Goal: Task Accomplishment & Management: Complete application form

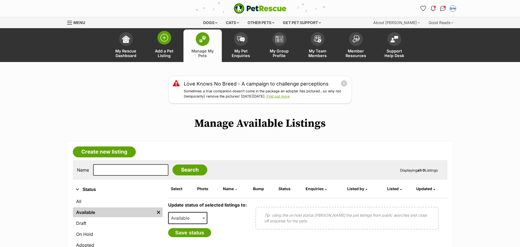
click at [167, 38] on img at bounding box center [164, 38] width 8 height 8
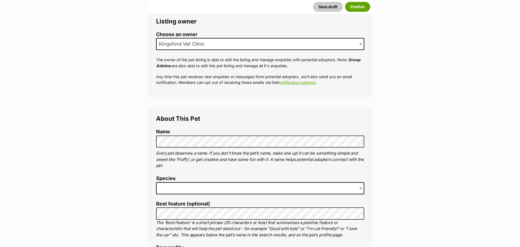
scroll to position [109, 0]
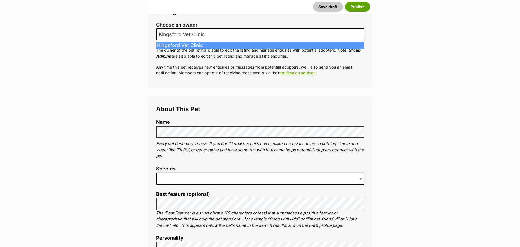
click at [242, 39] on span "Kingsford Vet Clinic" at bounding box center [260, 34] width 208 height 12
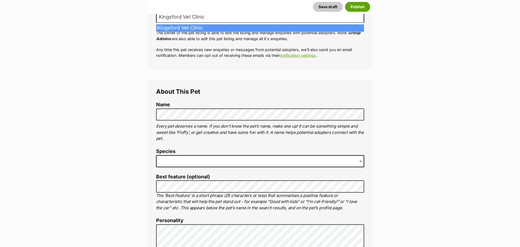
scroll to position [137, 0]
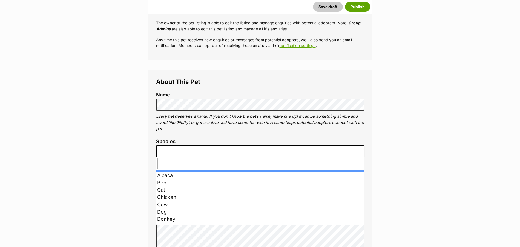
click at [233, 151] on span at bounding box center [260, 152] width 208 height 12
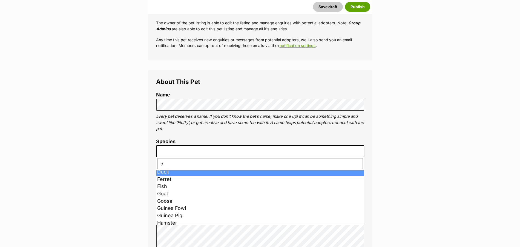
scroll to position [0, 0]
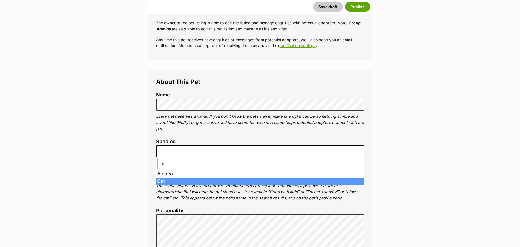
type input "c"
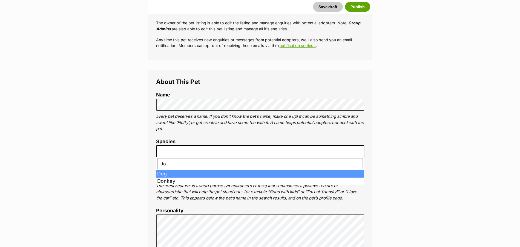
type input "do"
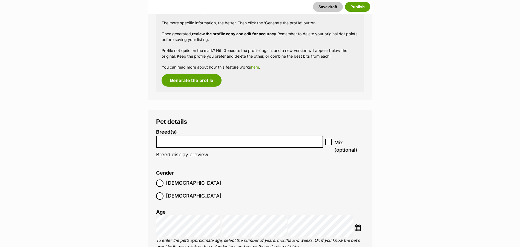
scroll to position [574, 0]
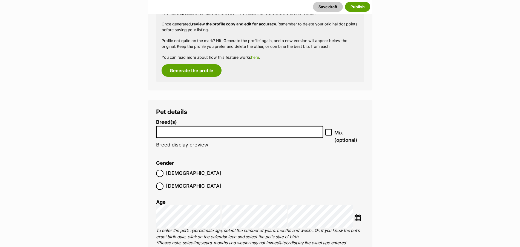
click at [220, 134] on li at bounding box center [239, 132] width 163 height 11
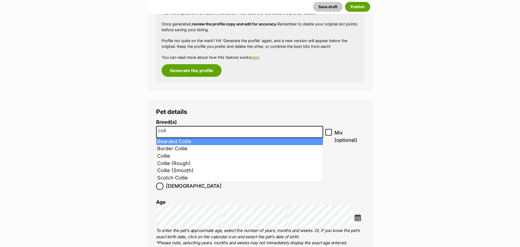
type input "coll"
select select "24"
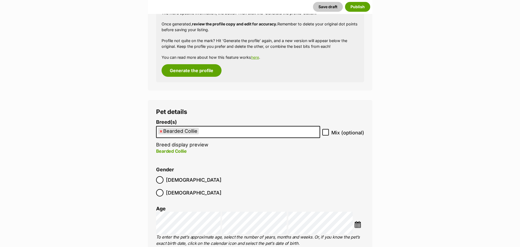
click at [326, 130] on icon at bounding box center [325, 132] width 4 height 4
click at [326, 130] on input "Mix (optional)" at bounding box center [325, 132] width 7 height 7
checkbox input "true"
click at [231, 130] on ul "× Bearded Collie" at bounding box center [237, 132] width 163 height 11
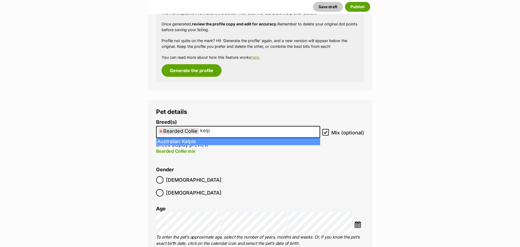
type input "kelp"
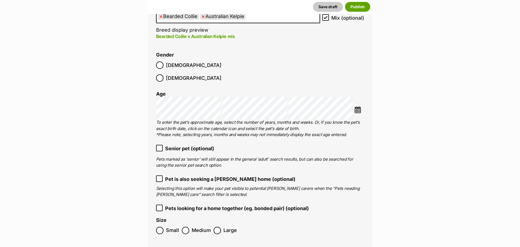
scroll to position [711, 0]
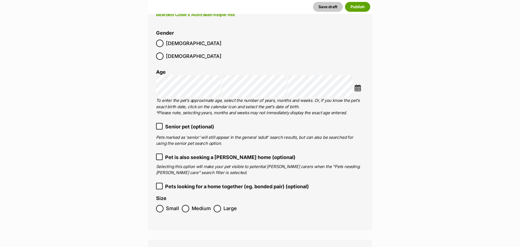
click at [158, 156] on icon at bounding box center [159, 157] width 3 height 2
click at [159, 124] on icon at bounding box center [159, 126] width 4 height 4
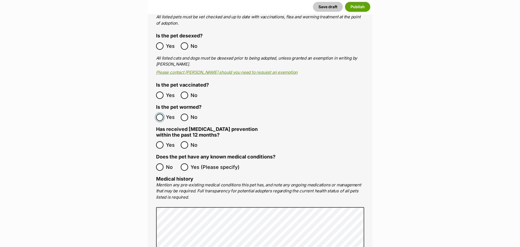
scroll to position [957, 0]
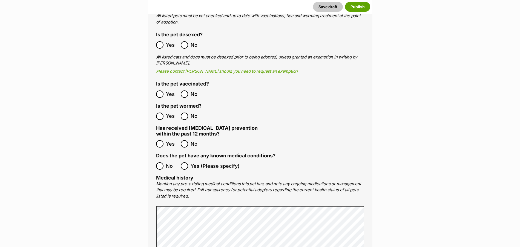
click at [187, 160] on ol "No Yes (Please specify)" at bounding box center [260, 166] width 208 height 13
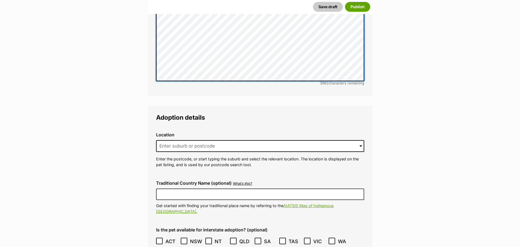
scroll to position [1204, 0]
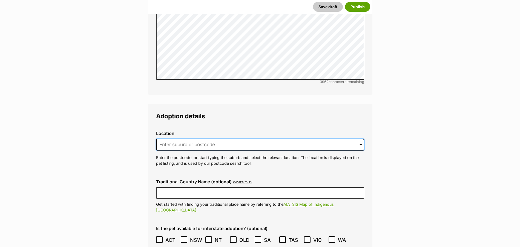
click at [199, 139] on input at bounding box center [260, 145] width 208 height 12
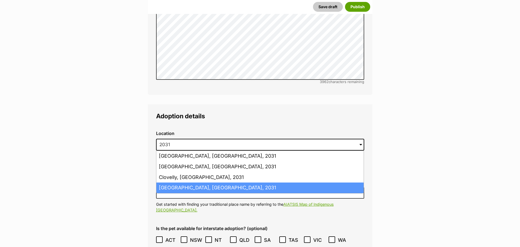
click at [271, 183] on li "Randwick, New South Wales, 2031" at bounding box center [259, 188] width 207 height 11
type input "Randwick, New South Wales, 2031"
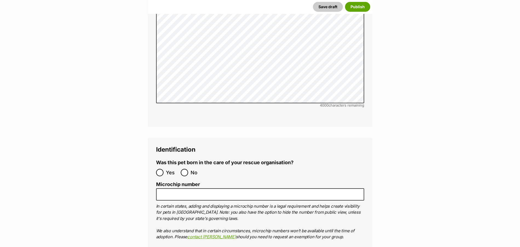
scroll to position [1723, 0]
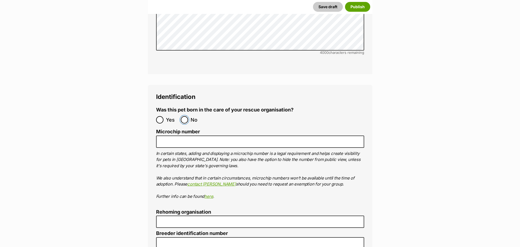
click at [187, 116] on input "No" at bounding box center [184, 119] width 7 height 7
radio input "true"
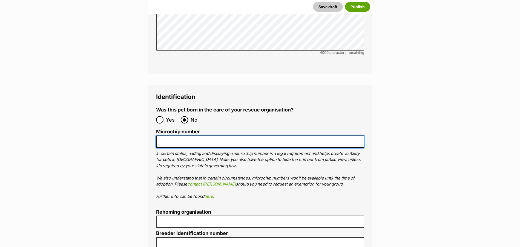
drag, startPoint x: 186, startPoint y: 124, endPoint x: 182, endPoint y: 98, distance: 26.9
click at [186, 136] on input "Microchip number" at bounding box center [260, 142] width 208 height 12
paste input "900164001903389"
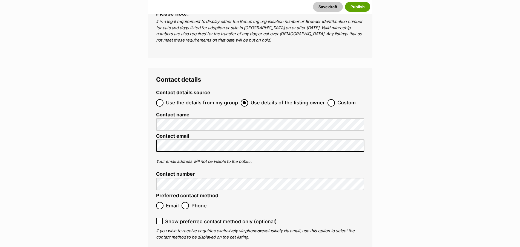
scroll to position [1997, 0]
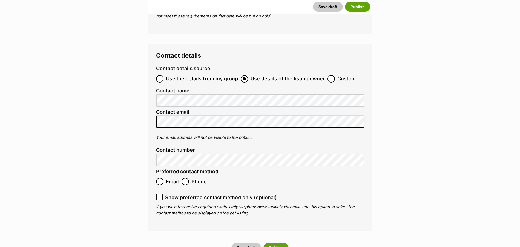
type input "900164001903389"
click at [187, 178] on input "Phone" at bounding box center [184, 181] width 7 height 7
radio input "true"
click at [159, 178] on input "Email" at bounding box center [159, 181] width 7 height 7
radio input "true"
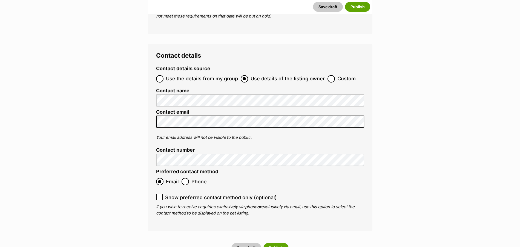
click at [152, 115] on div "Contact details Contact details source Use the details from my group Use detail…" at bounding box center [260, 138] width 224 height 188
click at [159, 75] on input "Use the details from my group" at bounding box center [159, 78] width 7 height 7
radio input "true"
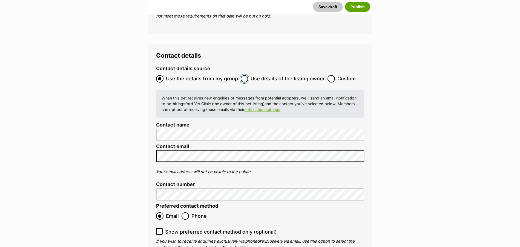
click at [243, 75] on input "Use details of the listing owner" at bounding box center [243, 78] width 7 height 7
radio input "true"
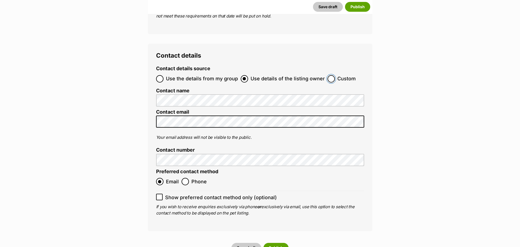
click at [327, 75] on input "Custom" at bounding box center [330, 78] width 7 height 7
radio input "true"
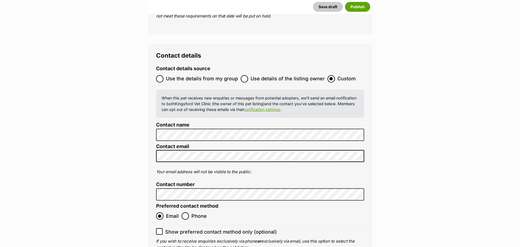
click at [153, 145] on div "Contact details Contact details source Use the details from my group Use detail…" at bounding box center [260, 155] width 224 height 222
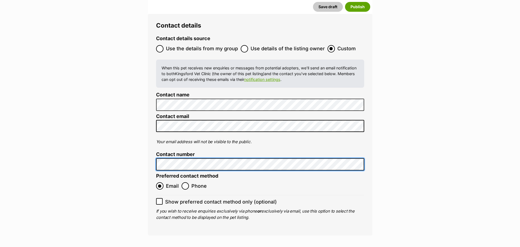
scroll to position [2052, 0]
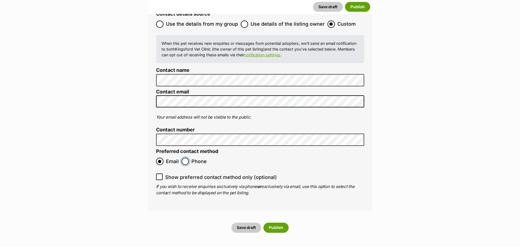
click at [183, 158] on input "Phone" at bounding box center [184, 161] width 7 height 7
radio input "true"
click at [159, 158] on input "Email" at bounding box center [159, 161] width 7 height 7
radio input "true"
click at [185, 158] on input "Phone" at bounding box center [184, 161] width 7 height 7
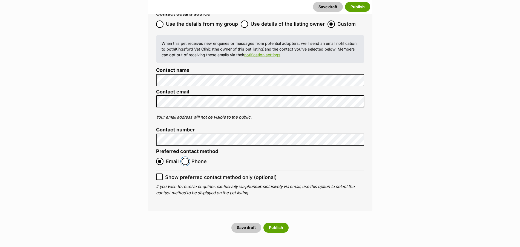
radio input "true"
click at [277, 223] on button "Publish" at bounding box center [275, 228] width 25 height 10
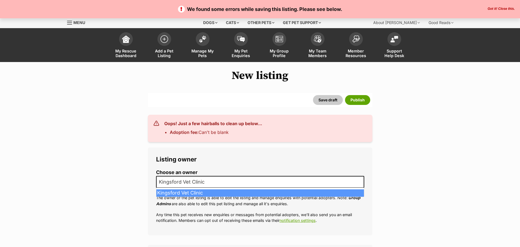
click at [237, 181] on span "Kingsford Vet Clinic" at bounding box center [260, 182] width 208 height 12
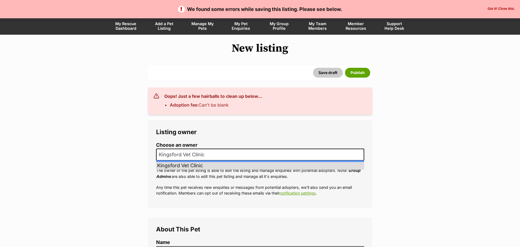
scroll to position [55, 0]
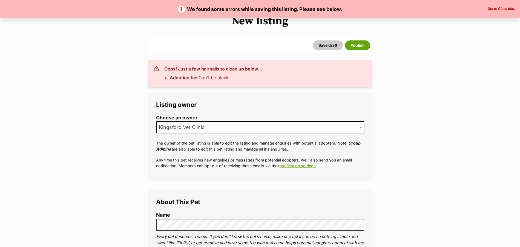
click at [216, 131] on span "Kingsford Vet Clinic" at bounding box center [260, 127] width 208 height 12
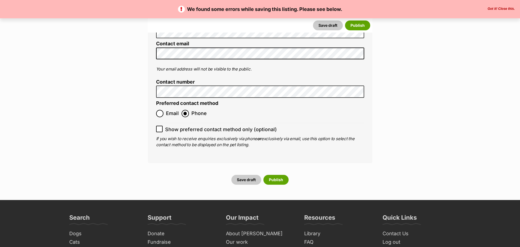
scroll to position [2161, 0]
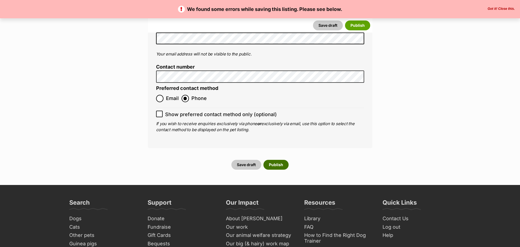
click at [277, 160] on button "Publish" at bounding box center [275, 165] width 25 height 10
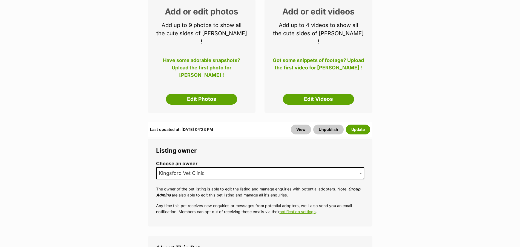
scroll to position [109, 0]
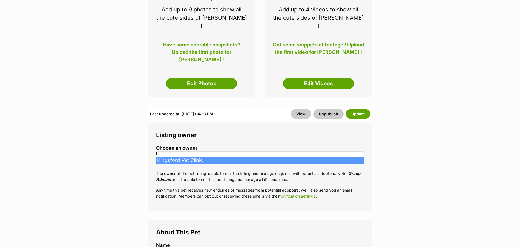
click at [247, 152] on span "Kingsford Vet Clinic" at bounding box center [260, 158] width 208 height 12
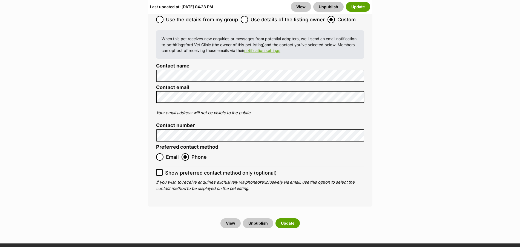
scroll to position [2243, 0]
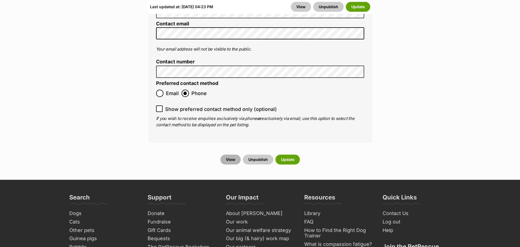
click at [232, 155] on link "View" at bounding box center [230, 160] width 20 height 10
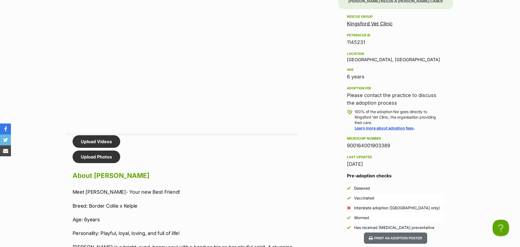
scroll to position [438, 0]
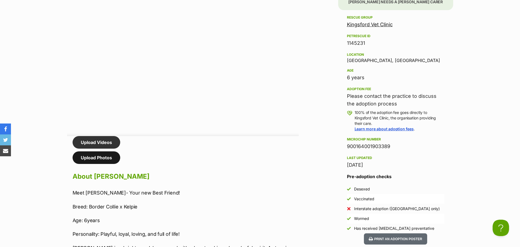
click at [109, 155] on link "Upload Photos" at bounding box center [96, 158] width 48 height 13
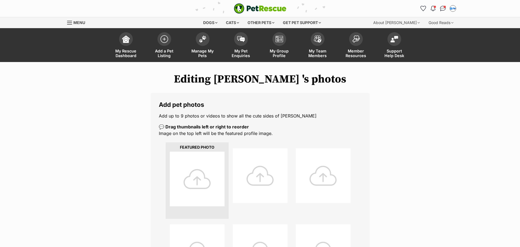
click at [194, 168] on div at bounding box center [197, 179] width 55 height 55
click at [196, 184] on div at bounding box center [197, 179] width 55 height 55
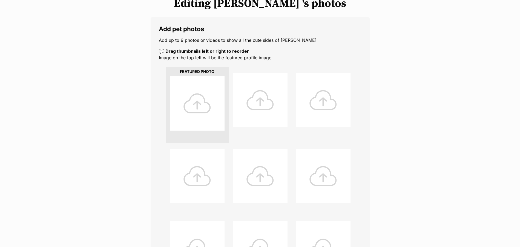
scroll to position [82, 0]
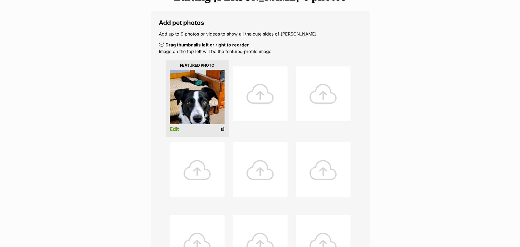
click at [242, 104] on div at bounding box center [260, 93] width 55 height 55
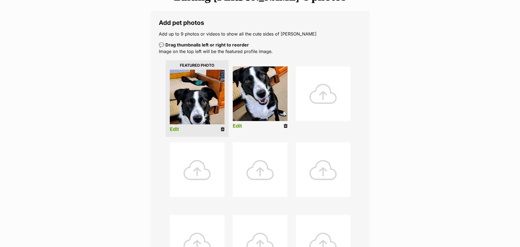
click at [319, 97] on div at bounding box center [322, 93] width 55 height 55
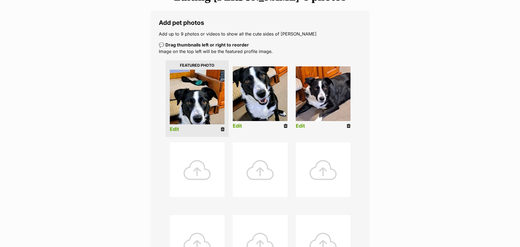
click at [324, 93] on li "Edit" at bounding box center [322, 99] width 63 height 70
click at [348, 127] on icon at bounding box center [348, 126] width 4 height 5
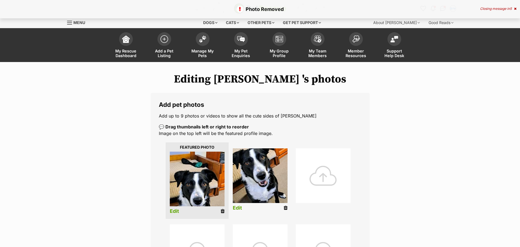
click at [307, 180] on div at bounding box center [322, 176] width 55 height 55
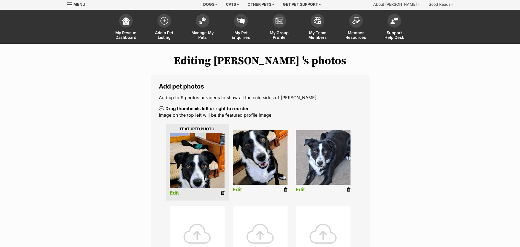
scroll to position [27, 0]
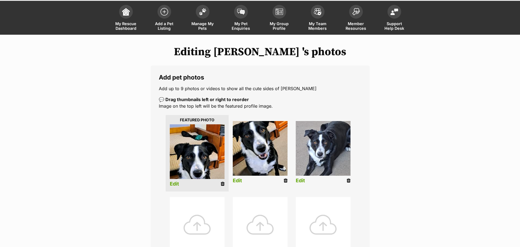
click at [349, 182] on icon at bounding box center [348, 180] width 4 height 5
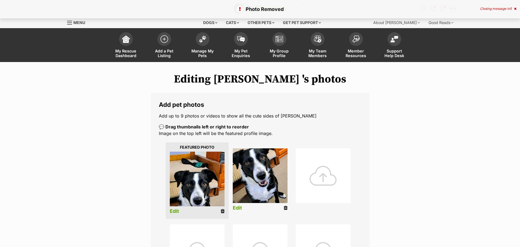
click at [322, 172] on div at bounding box center [322, 176] width 55 height 55
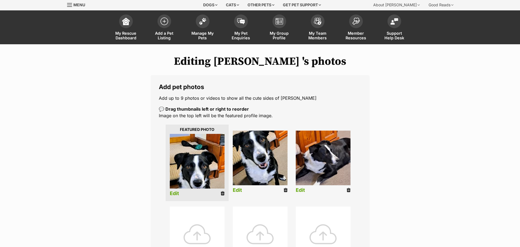
scroll to position [27, 0]
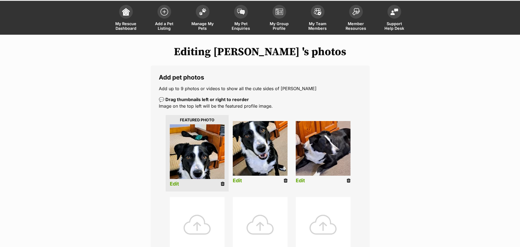
click at [348, 183] on icon at bounding box center [348, 180] width 4 height 5
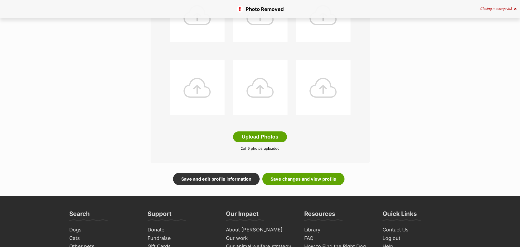
scroll to position [246, 0]
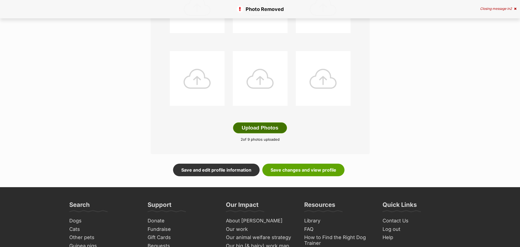
click at [260, 131] on button "Upload Photos" at bounding box center [260, 128] width 54 height 11
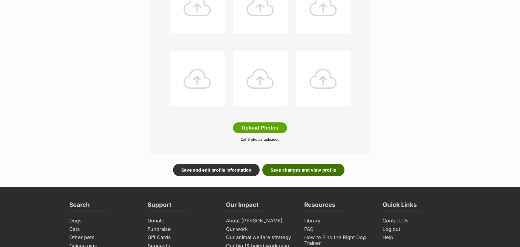
click at [303, 172] on link "Save changes and view profile" at bounding box center [303, 170] width 82 height 13
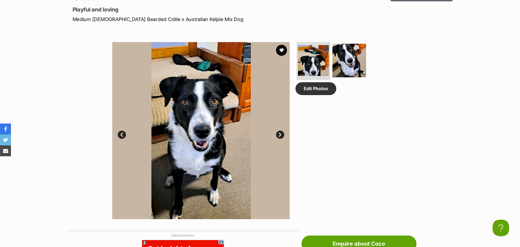
click at [277, 133] on link "Next" at bounding box center [280, 135] width 8 height 8
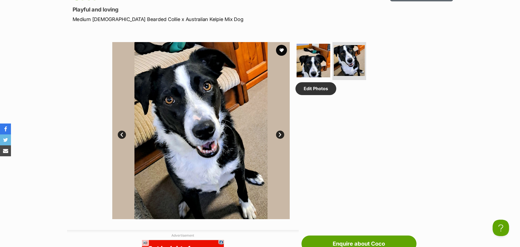
click at [277, 133] on link "Next" at bounding box center [280, 135] width 8 height 8
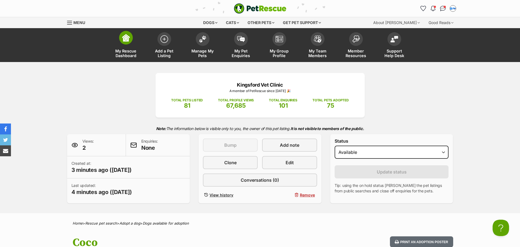
click at [127, 33] on span at bounding box center [126, 38] width 14 height 14
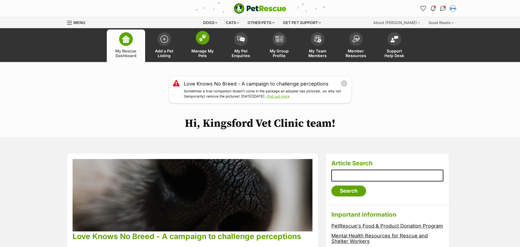
click at [201, 45] on link "Manage My Pets" at bounding box center [202, 46] width 38 height 33
